Goal: Task Accomplishment & Management: Use online tool/utility

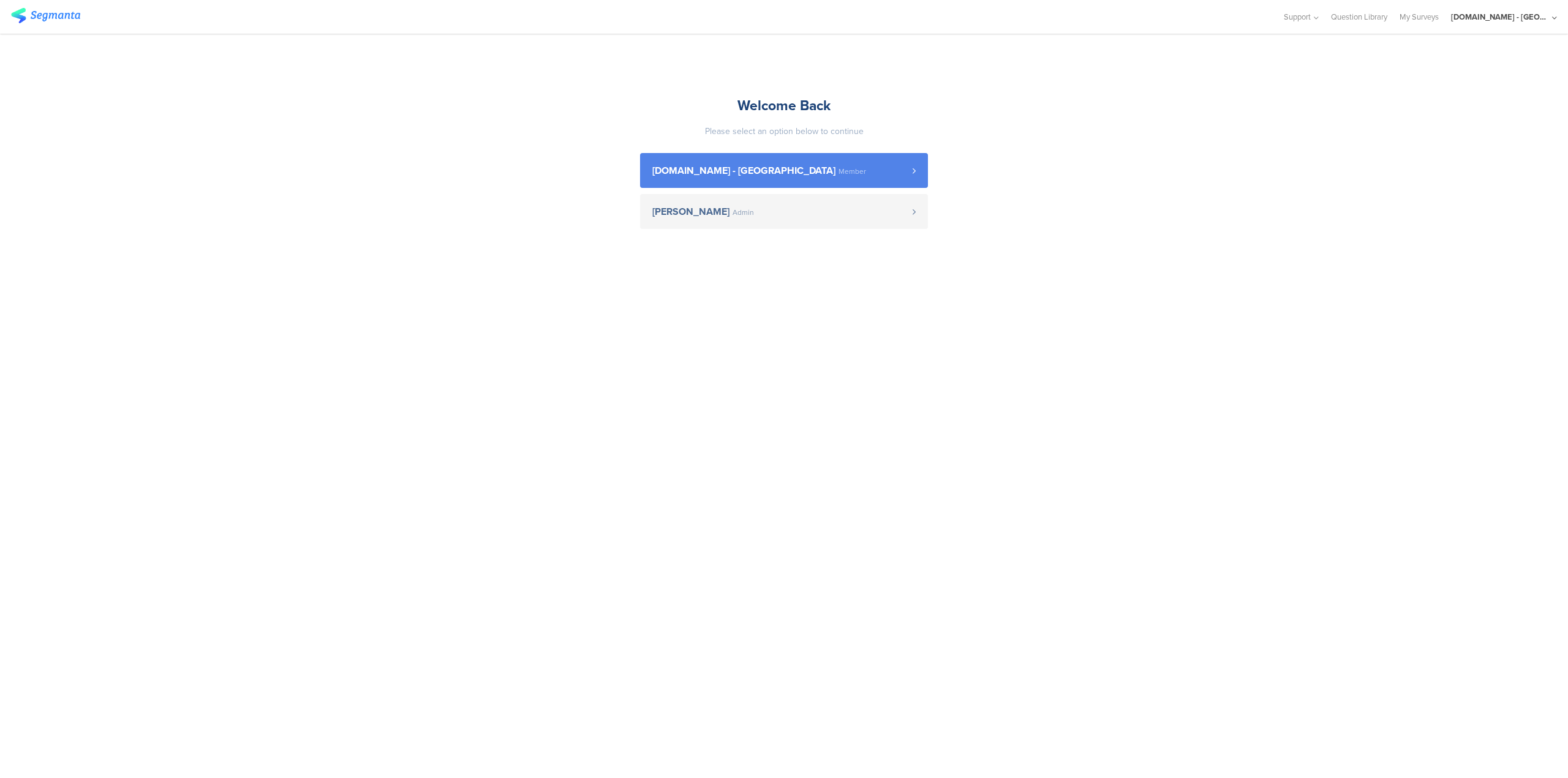
click at [832, 172] on span "Youtil.ro - Romania Member" at bounding box center [782, 171] width 260 height 10
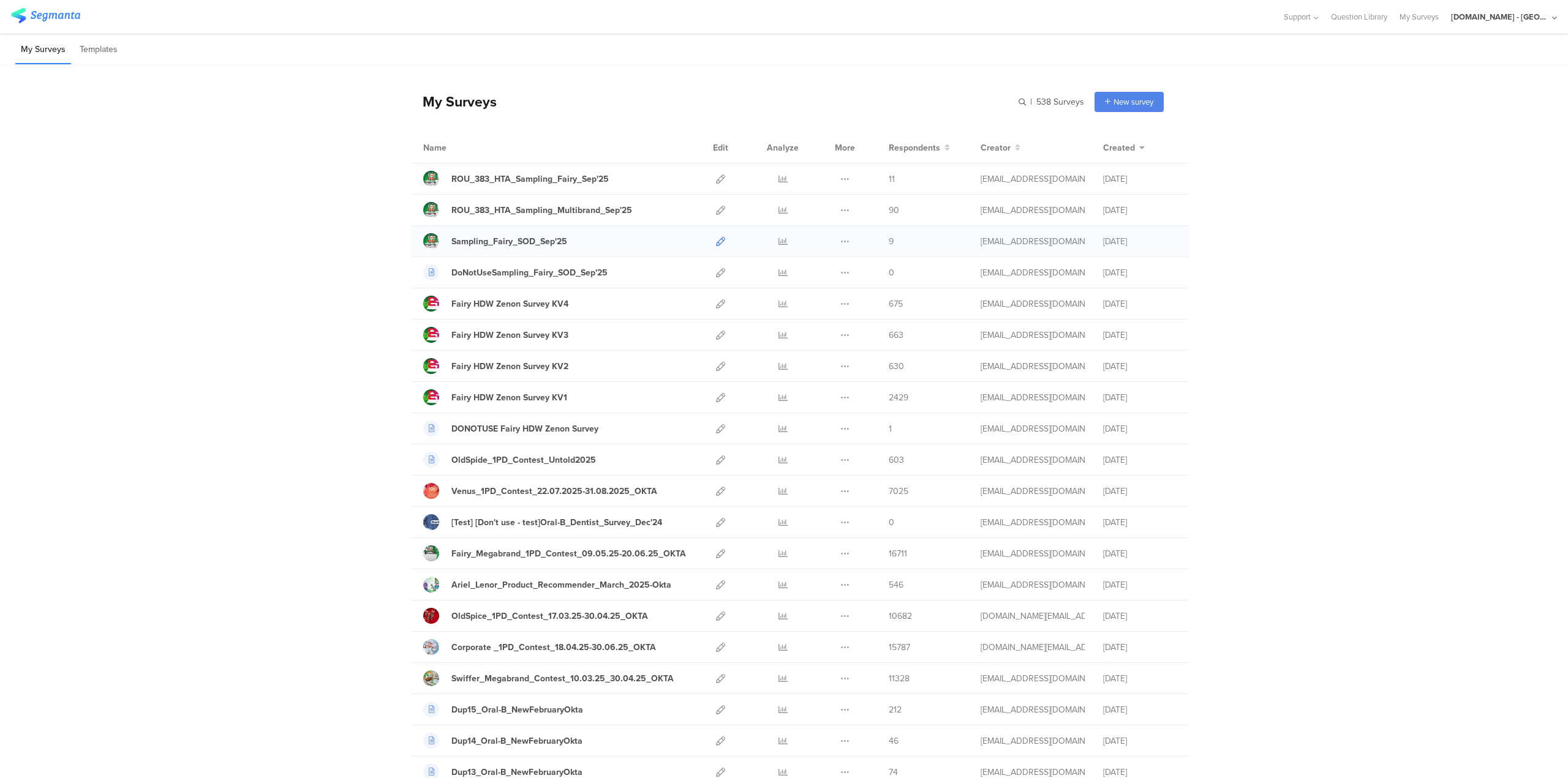
click at [716, 238] on icon at bounding box center [720, 241] width 9 height 9
click at [716, 245] on icon at bounding box center [720, 241] width 9 height 9
click at [716, 177] on icon at bounding box center [720, 178] width 9 height 9
click at [718, 212] on icon at bounding box center [720, 210] width 9 height 9
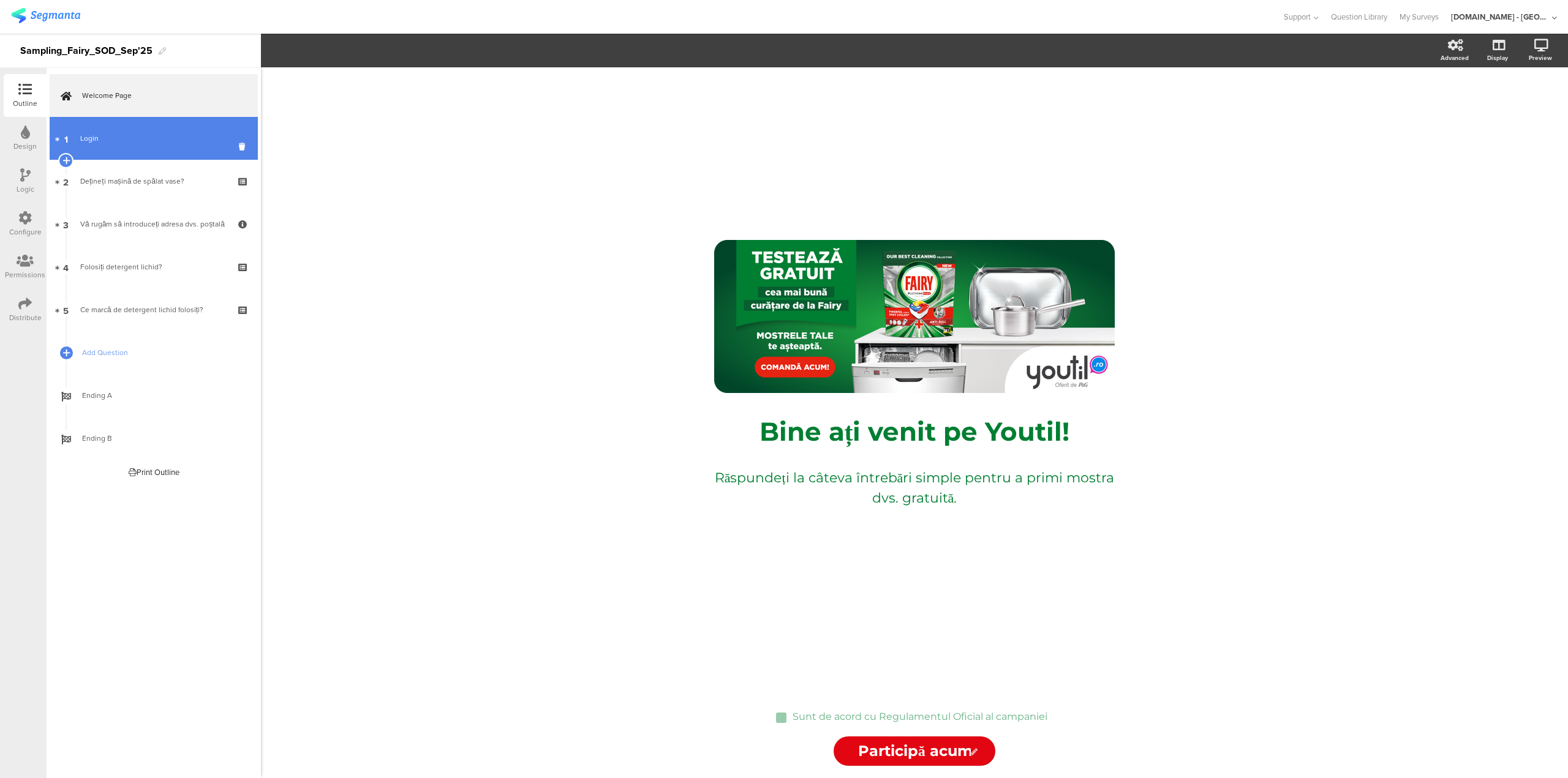
click at [130, 139] on div "Login" at bounding box center [153, 138] width 146 height 12
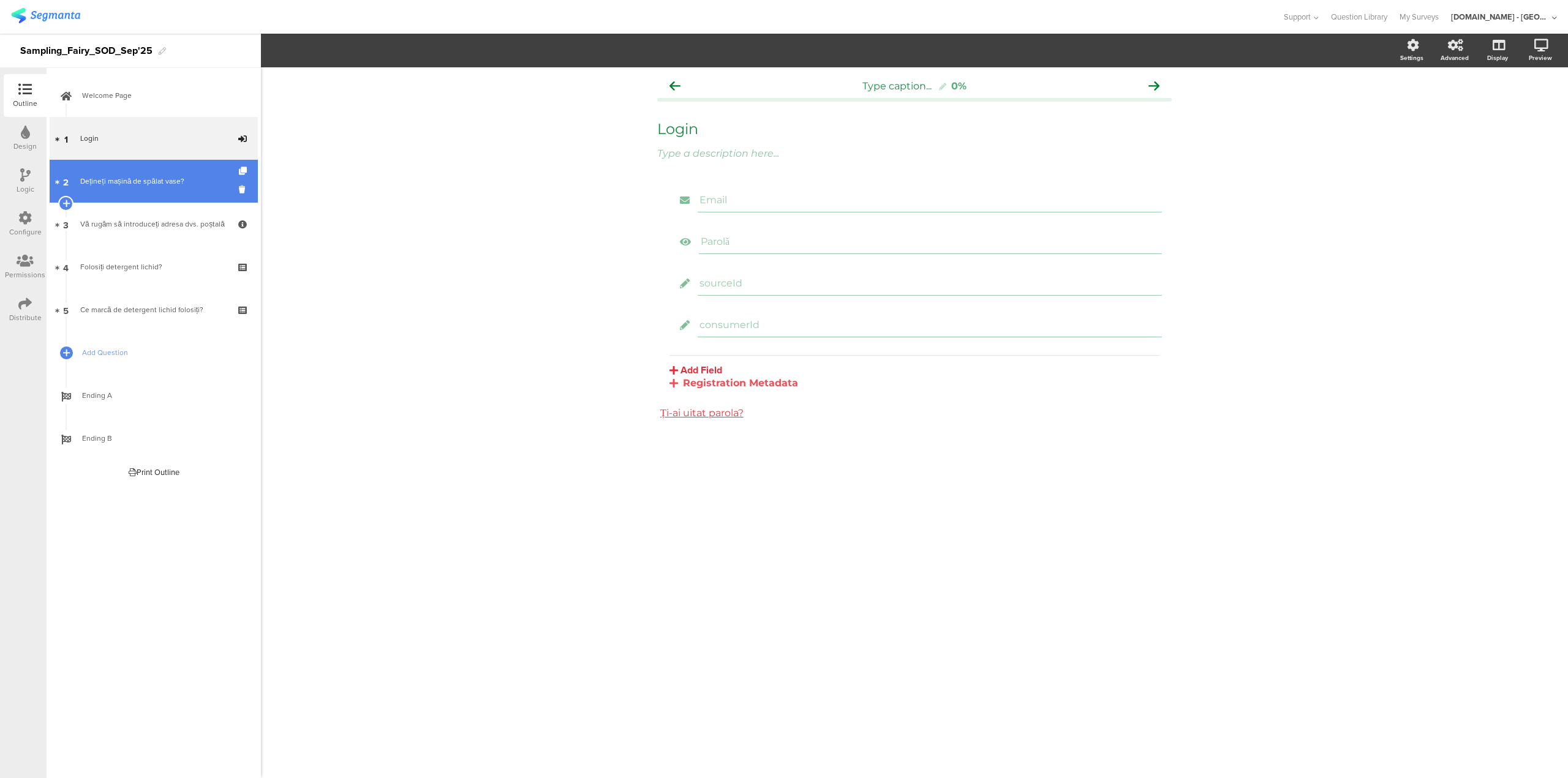
click at [170, 178] on div "Dețineți mașină de spălat vase?" at bounding box center [153, 181] width 146 height 12
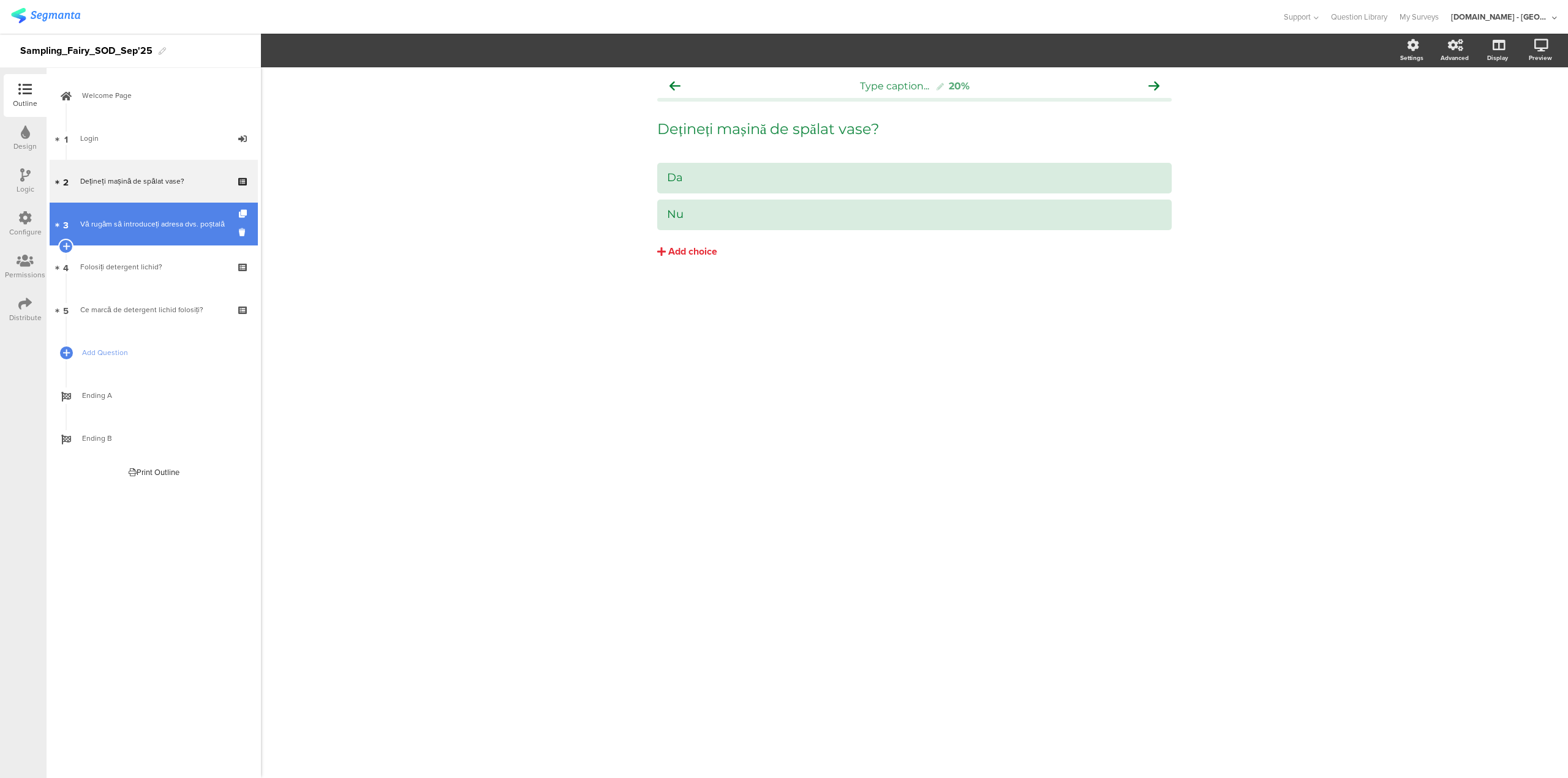
click at [164, 228] on div "Vă rugăm să introduceți adresa dvs. poștală" at bounding box center [153, 224] width 146 height 12
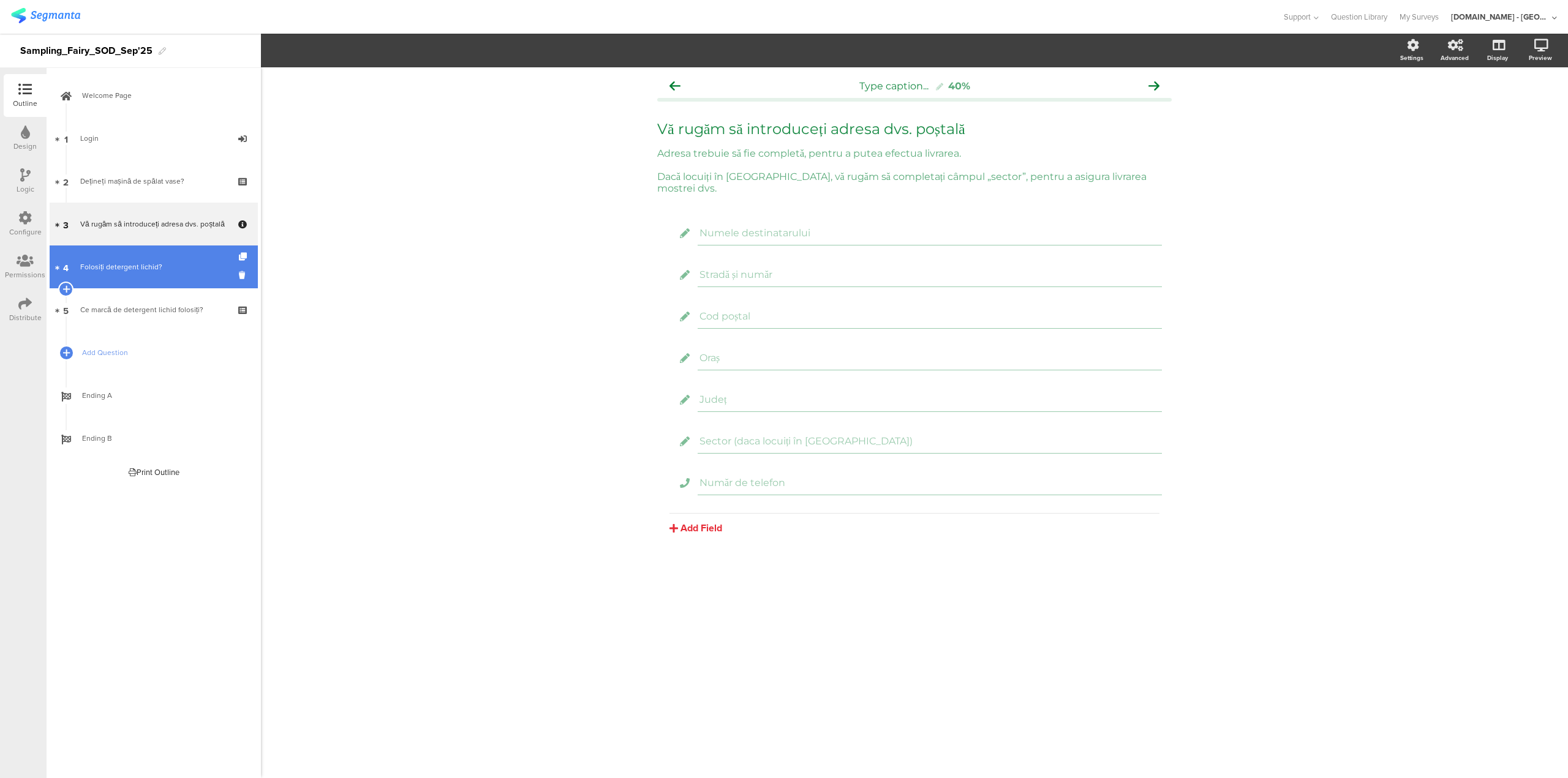
click at [191, 266] on div "Folosiți detergent lichid?" at bounding box center [153, 266] width 146 height 12
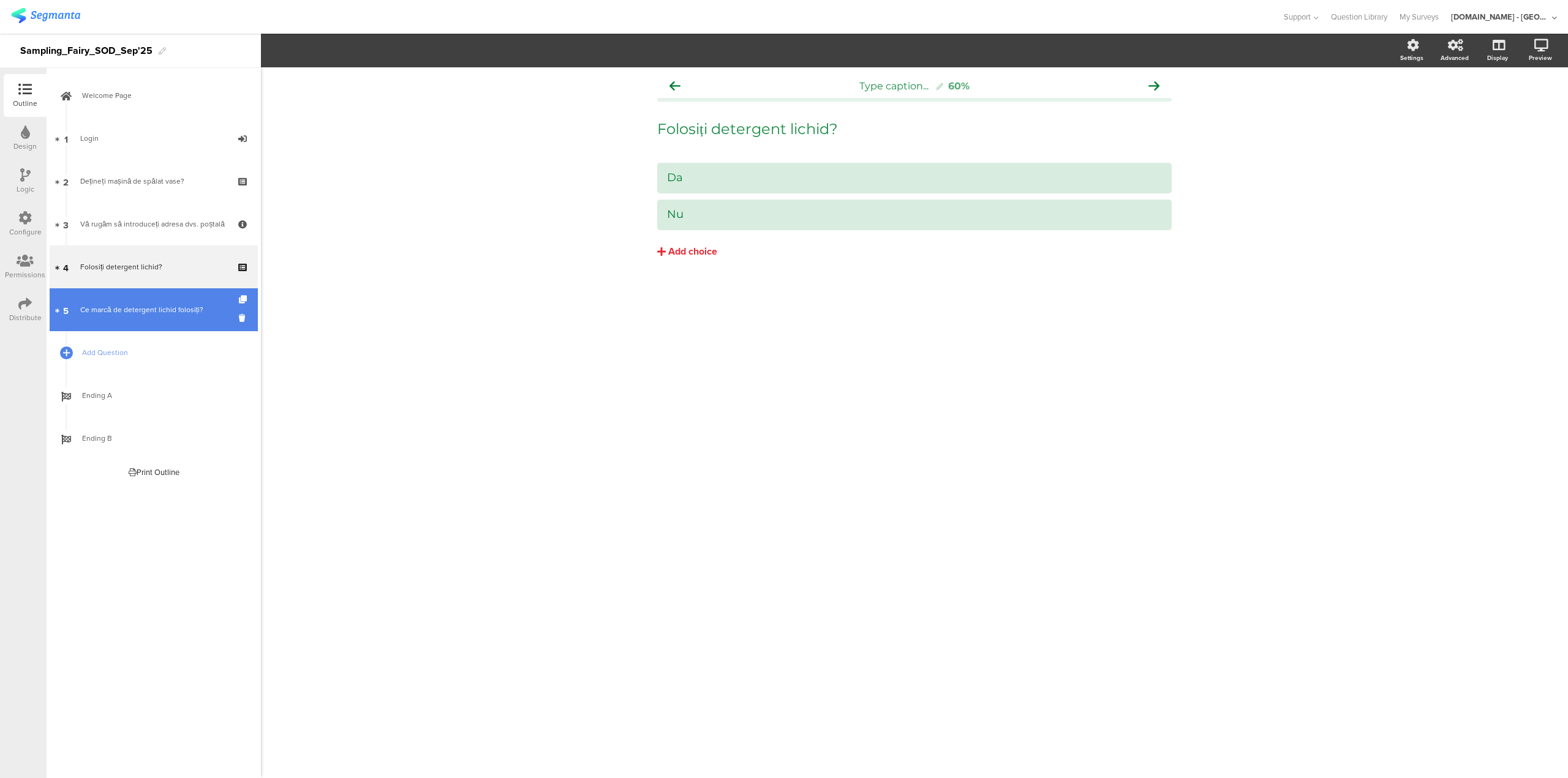
click at [177, 303] on link "5 Ce marcă de detergent lichid folosiți?" at bounding box center [153, 310] width 208 height 43
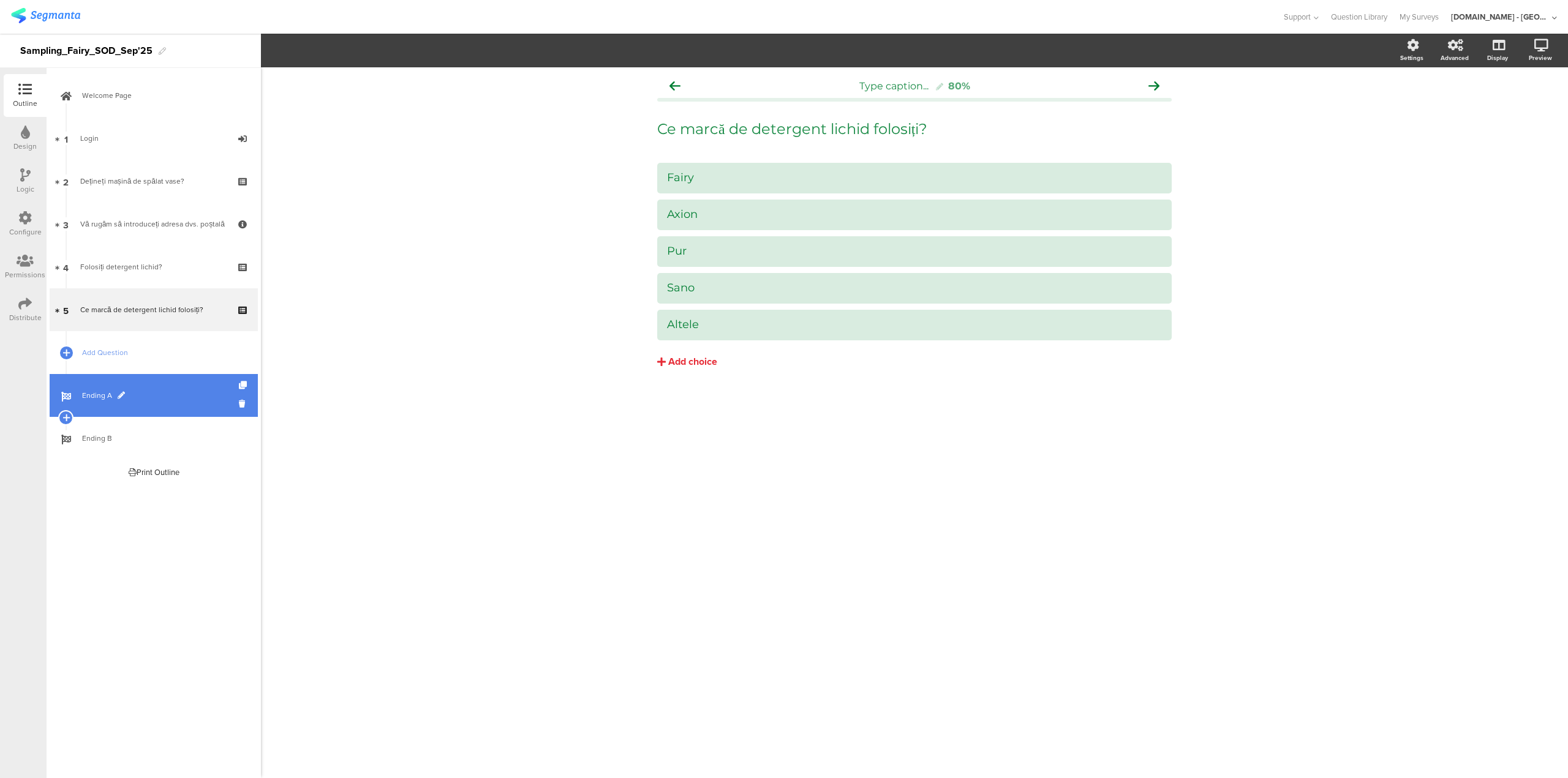
click at [147, 400] on span "Ending A" at bounding box center [160, 395] width 157 height 12
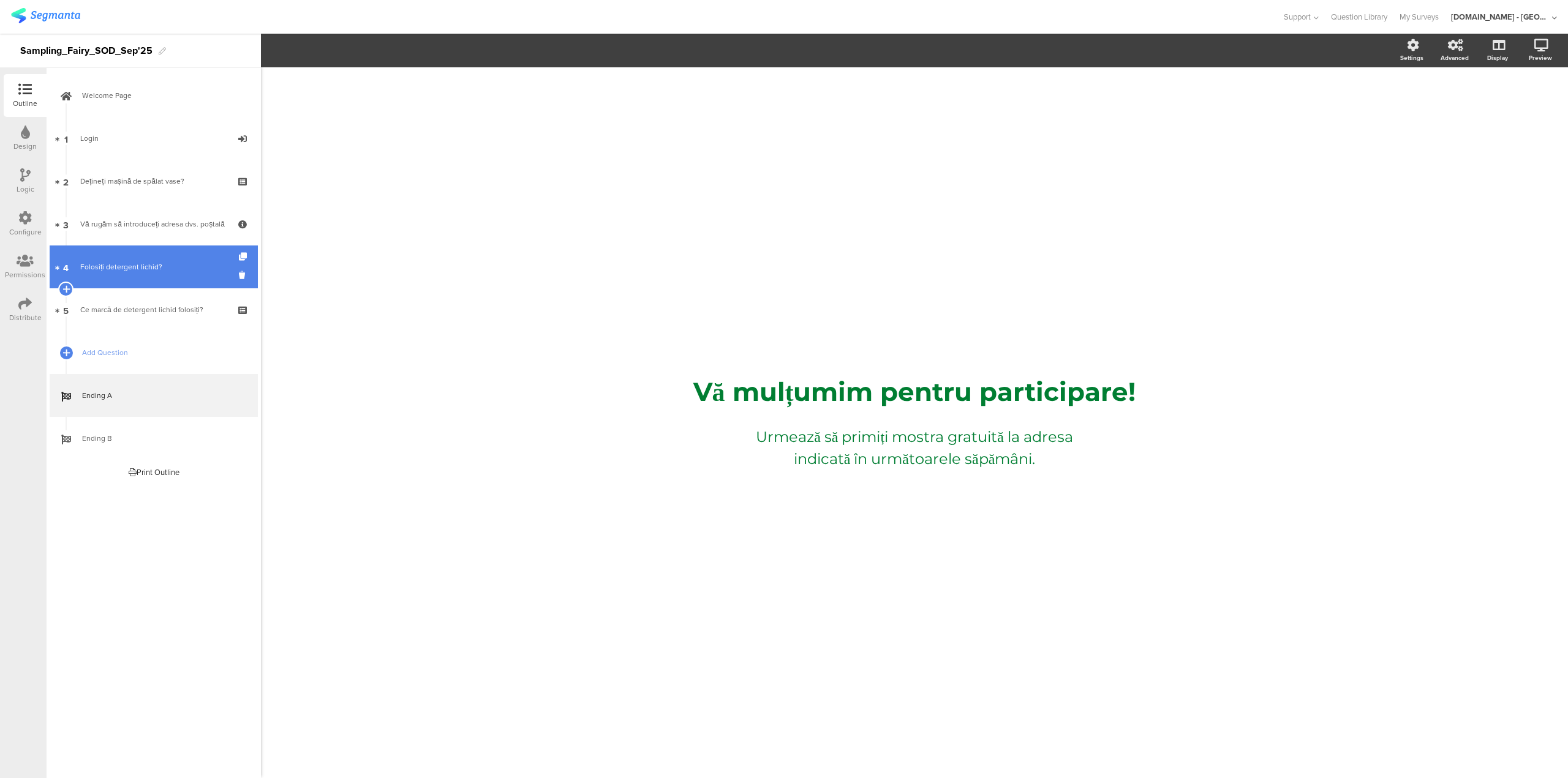
click at [195, 265] on div "Folosiți detergent lichid?" at bounding box center [153, 266] width 146 height 12
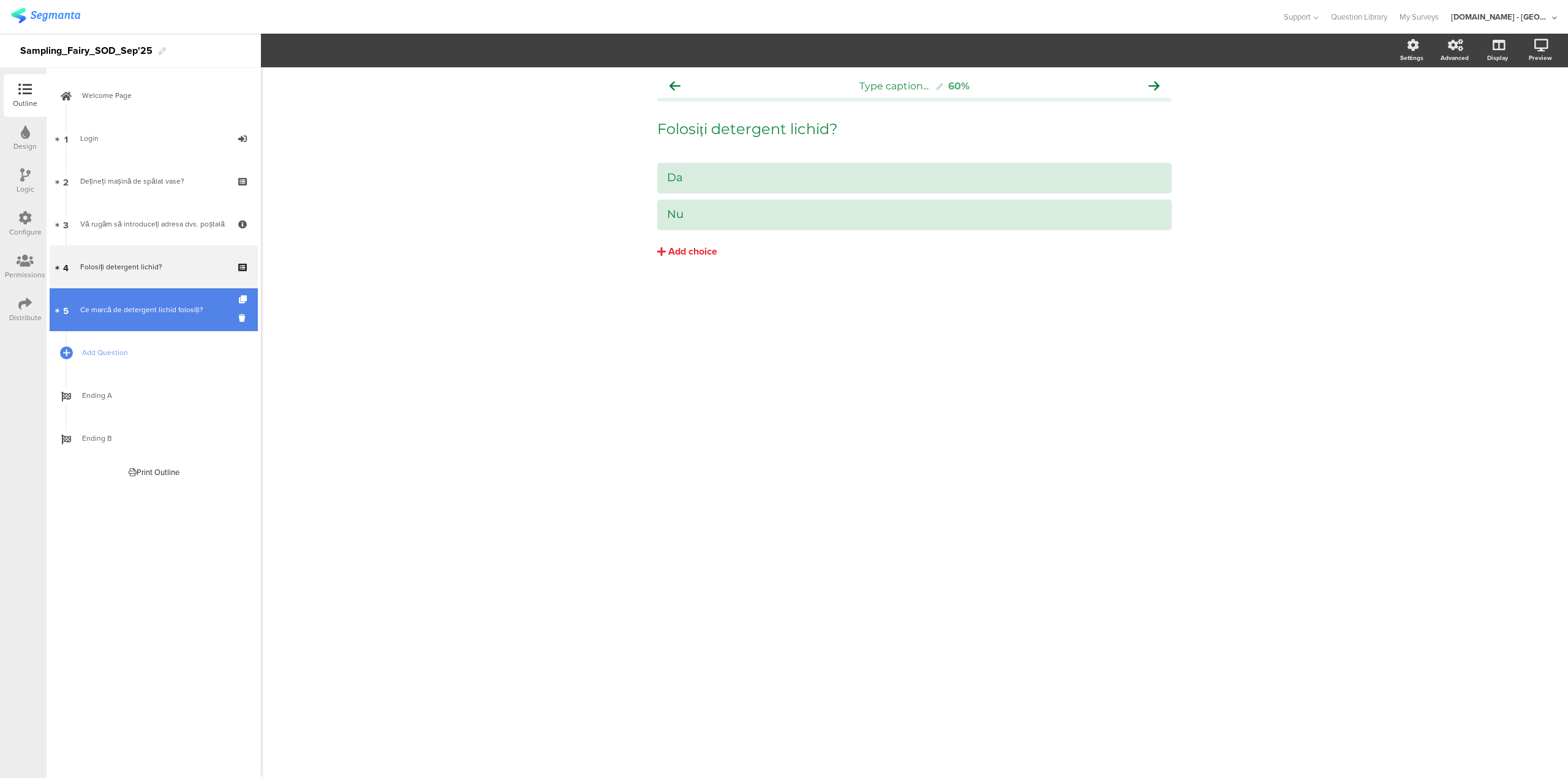
click at [187, 311] on div "Ce marcă de detergent lichid folosiți?" at bounding box center [153, 309] width 146 height 12
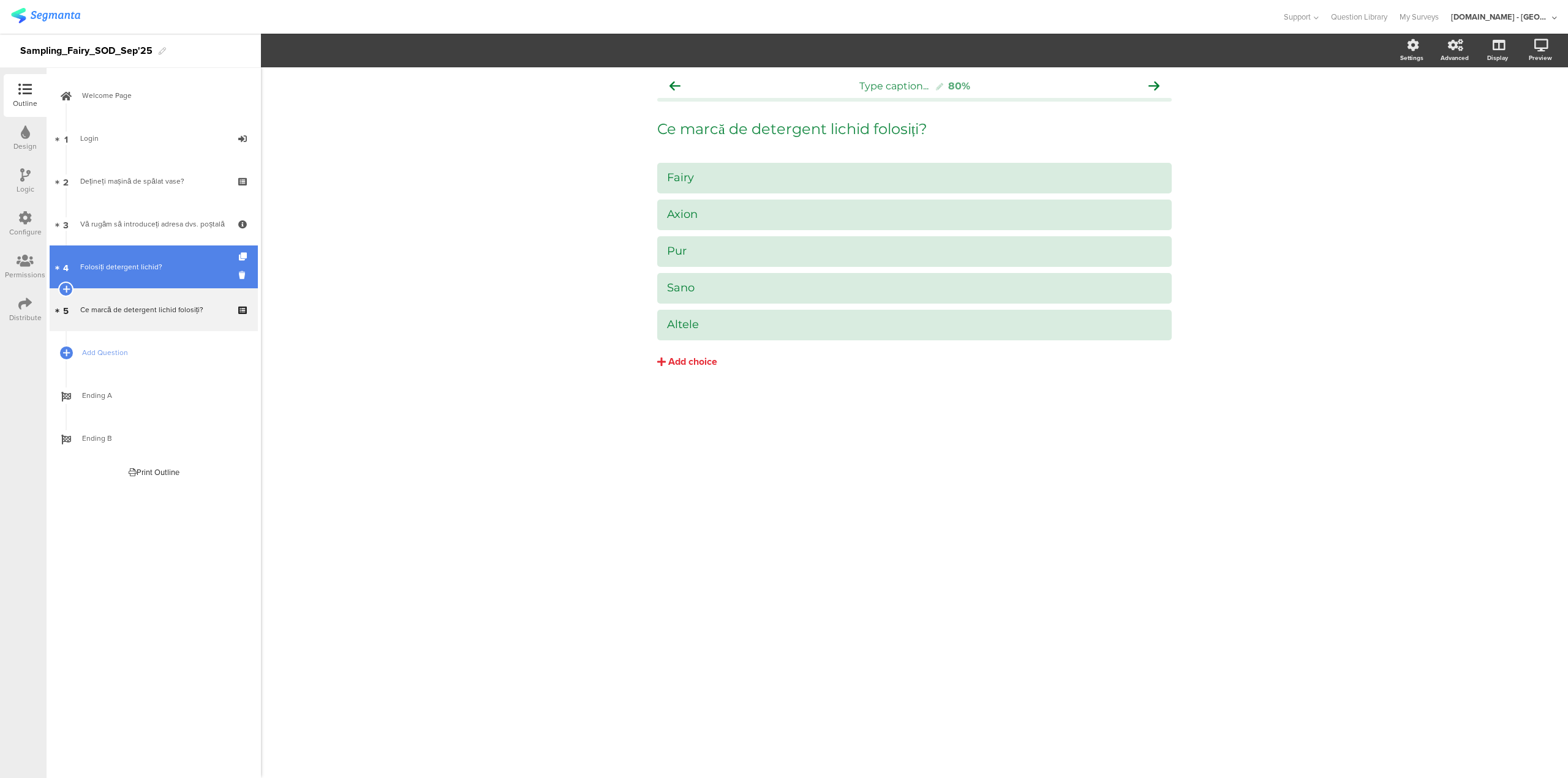
click at [144, 258] on link "4 Folosiți detergent lichid?" at bounding box center [153, 267] width 208 height 43
